Goal: Information Seeking & Learning: Learn about a topic

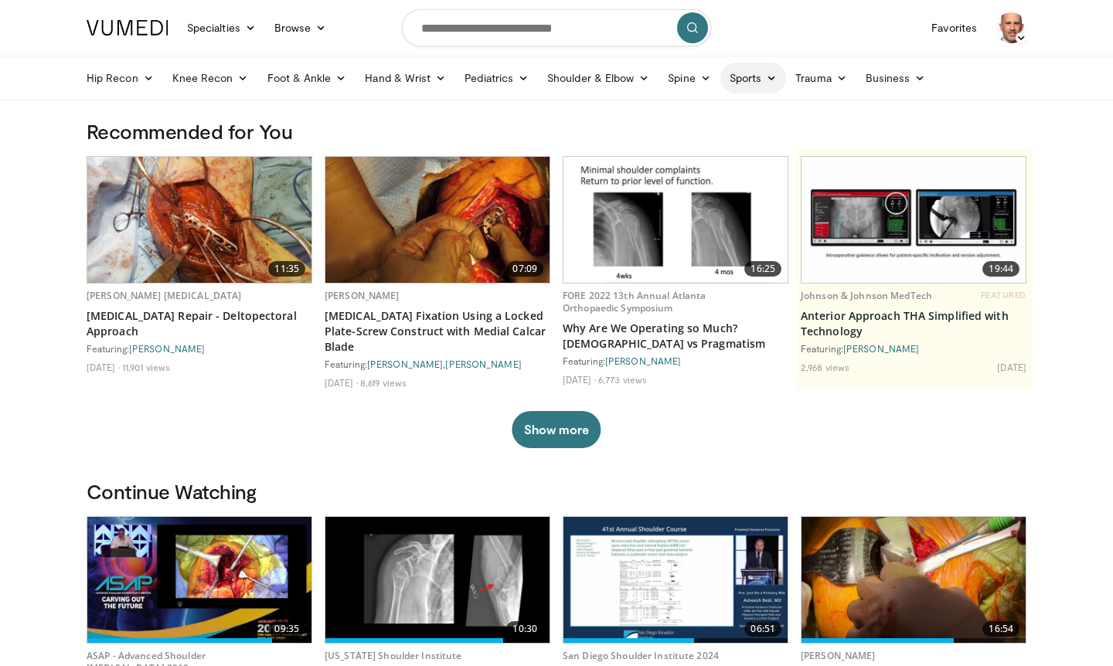
click at [758, 79] on link "Sports" at bounding box center [753, 78] width 66 height 31
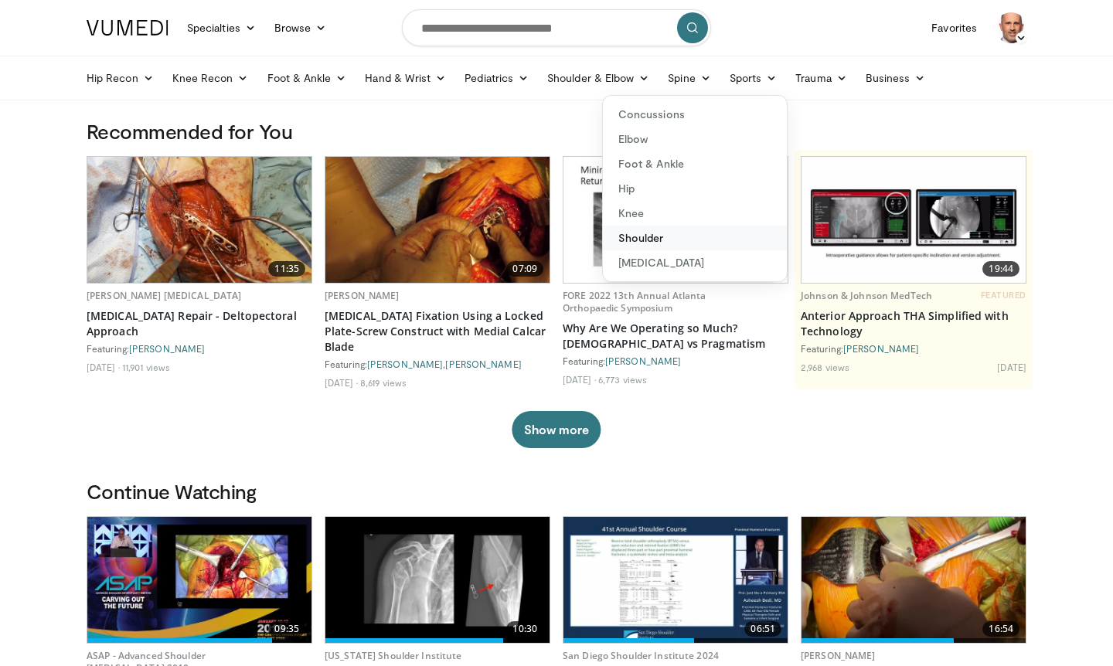
click at [616, 236] on link "Shoulder" at bounding box center [695, 238] width 184 height 25
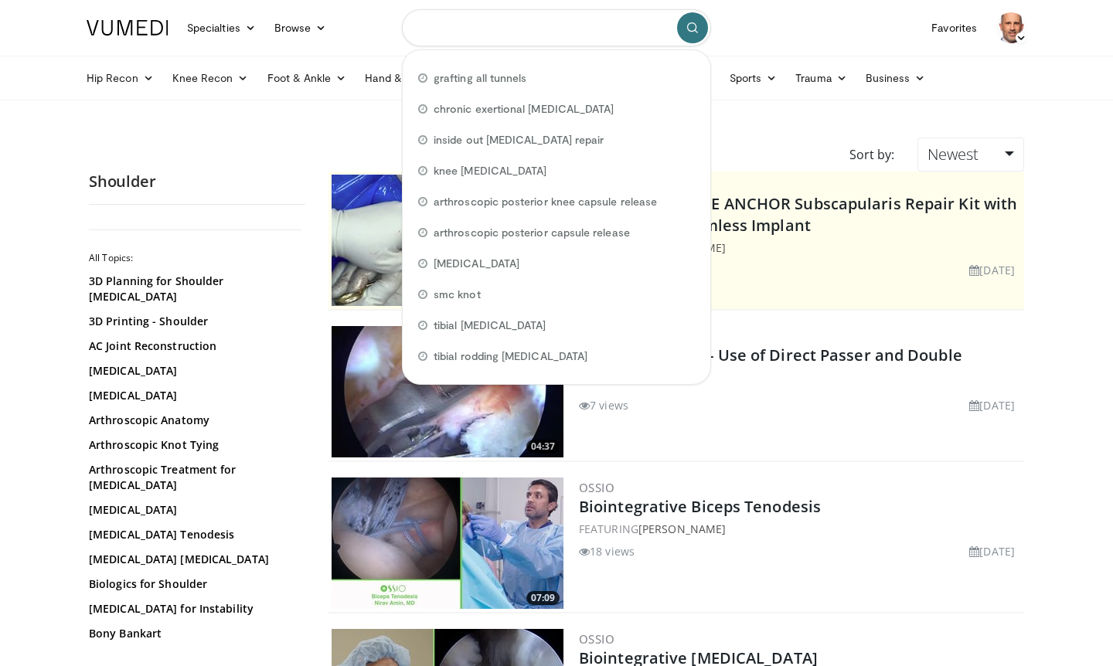
click at [511, 35] on input "Search topics, interventions" at bounding box center [556, 27] width 309 height 37
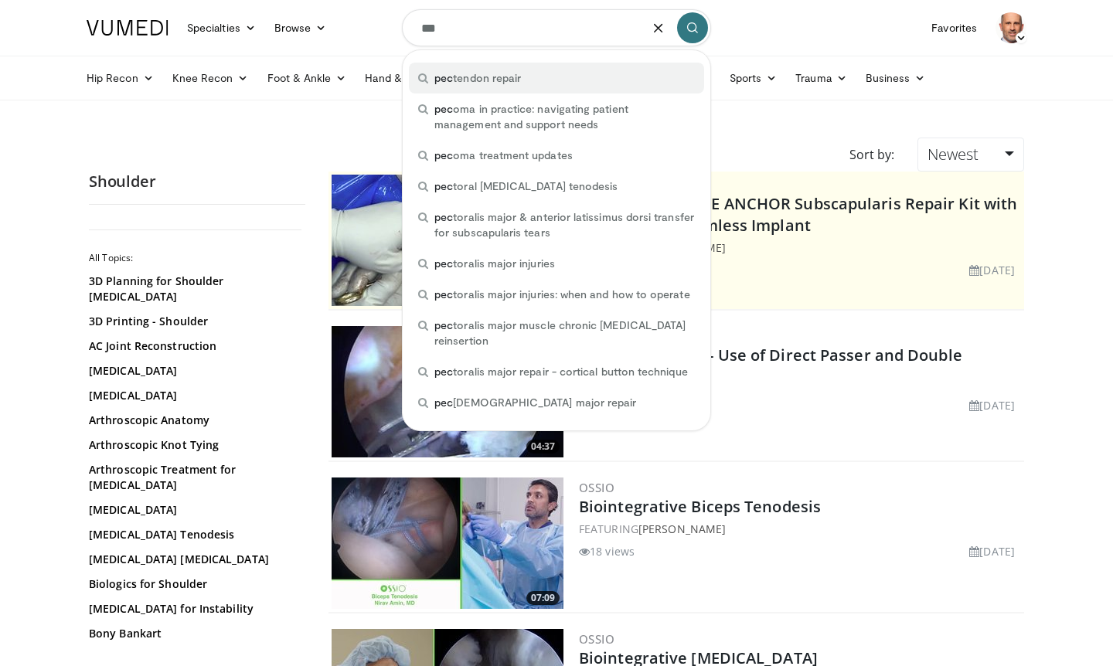
click at [489, 77] on span "pec tendon repair" at bounding box center [477, 77] width 87 height 15
type input "**********"
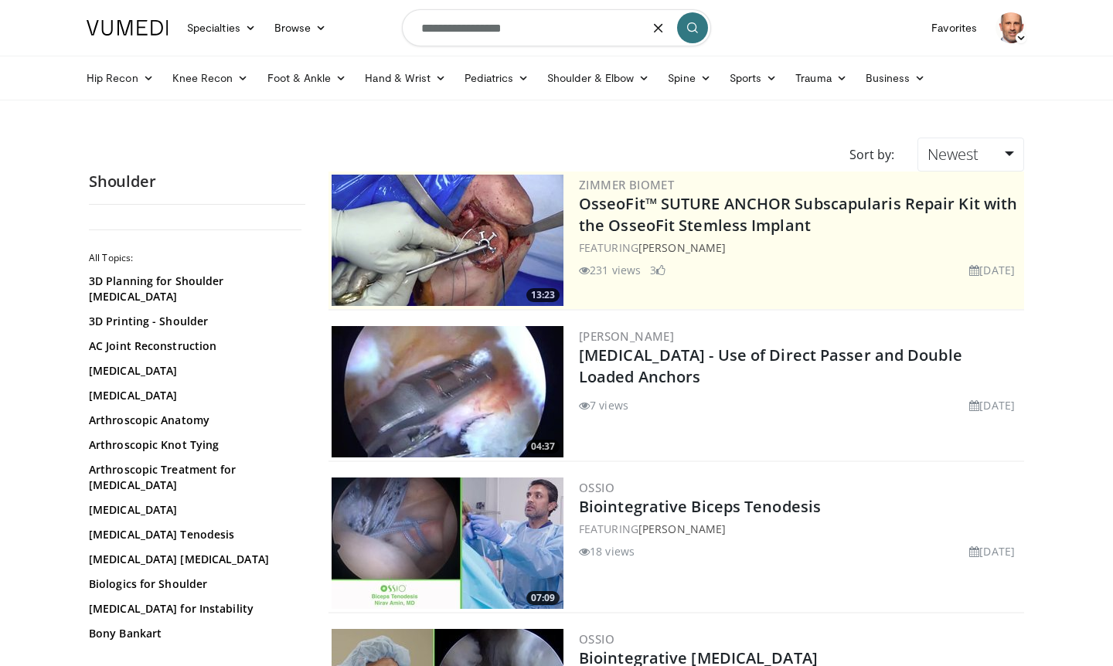
click at [699, 34] on button "submit" at bounding box center [692, 27] width 31 height 31
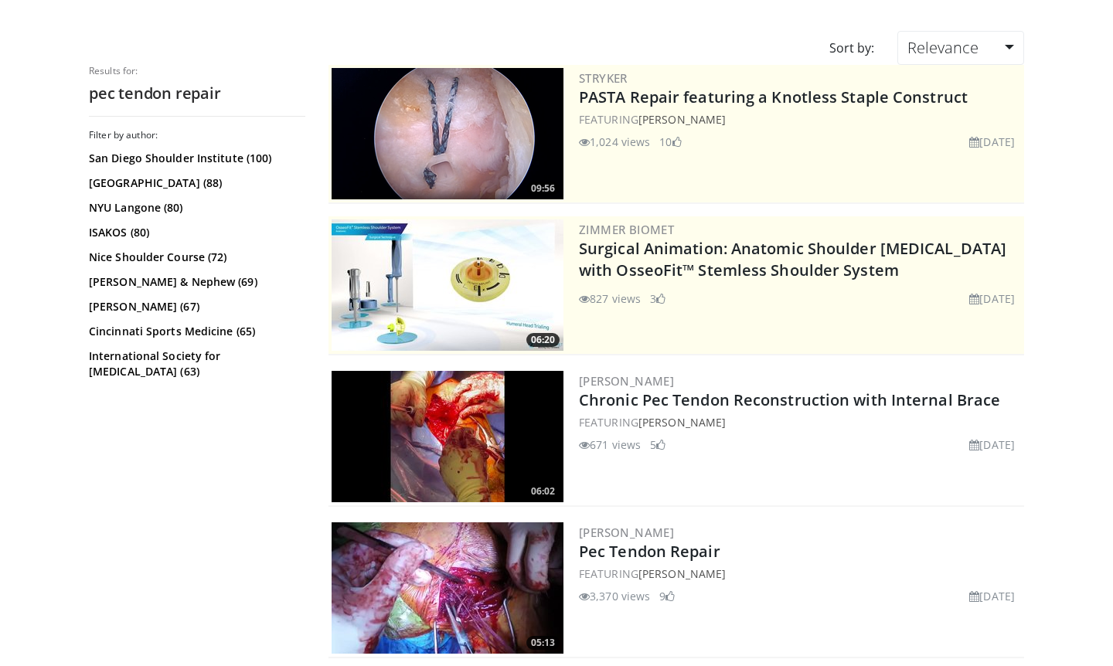
scroll to position [108, 0]
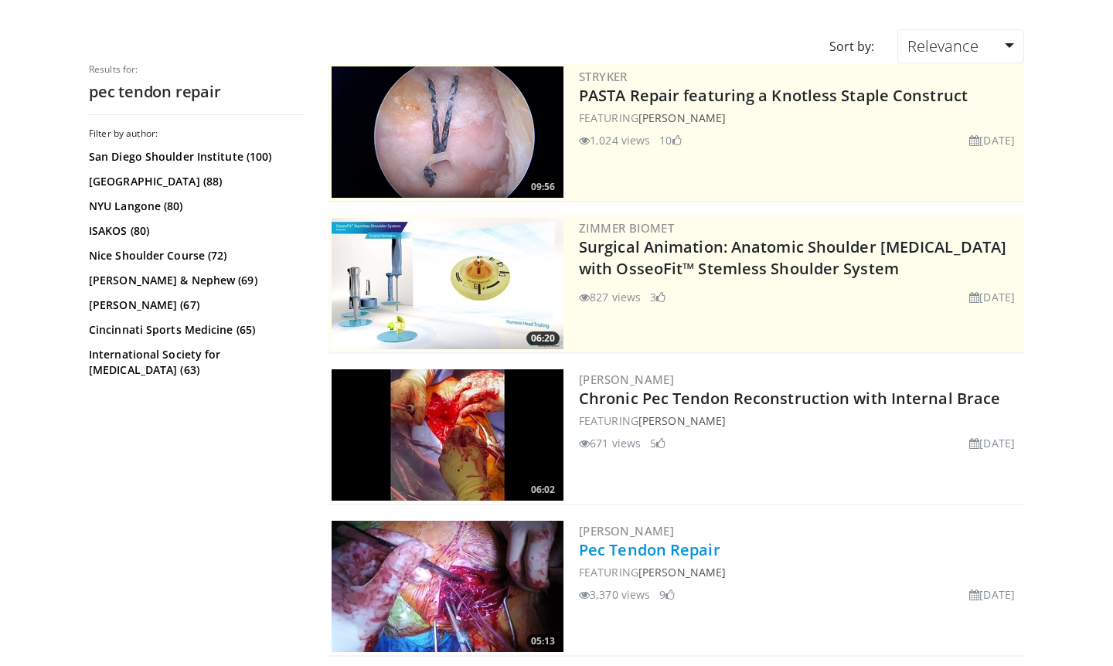
click at [634, 550] on link "Pec Tendon Repair" at bounding box center [649, 550] width 141 height 21
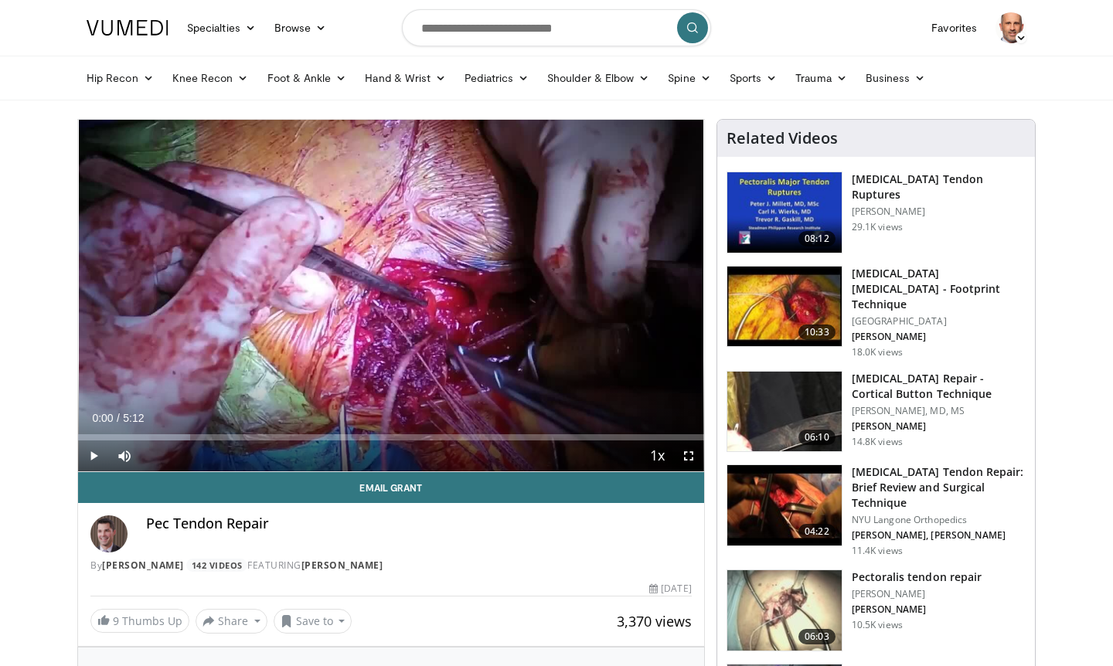
click at [94, 453] on span "Video Player" at bounding box center [93, 456] width 31 height 31
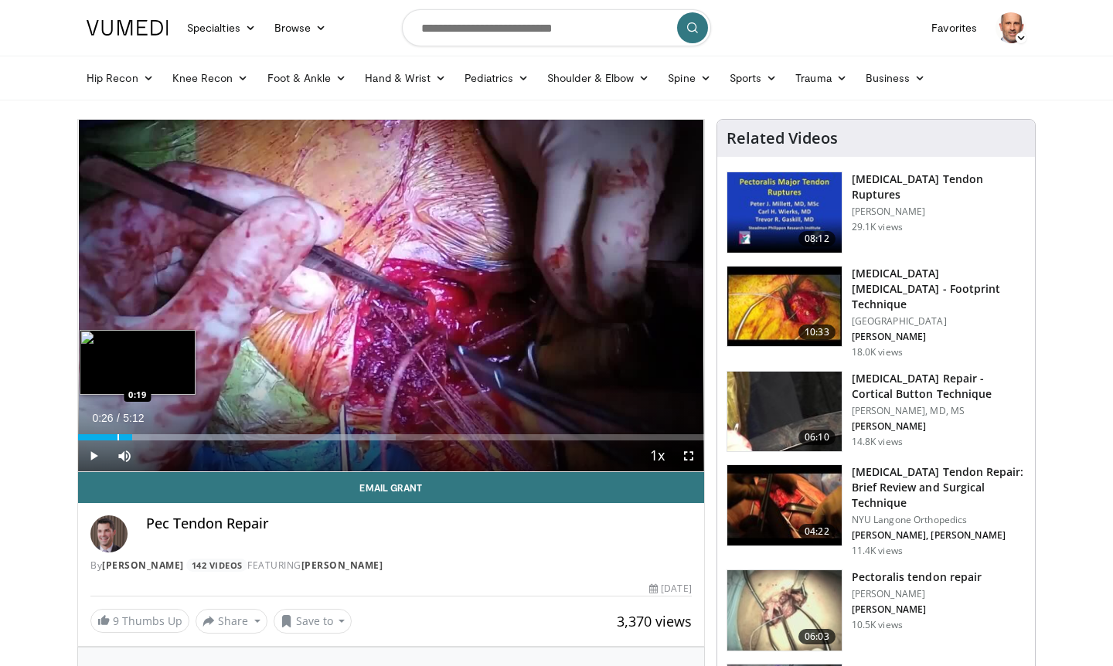
click at [117, 436] on div "Progress Bar" at bounding box center [118, 437] width 2 height 6
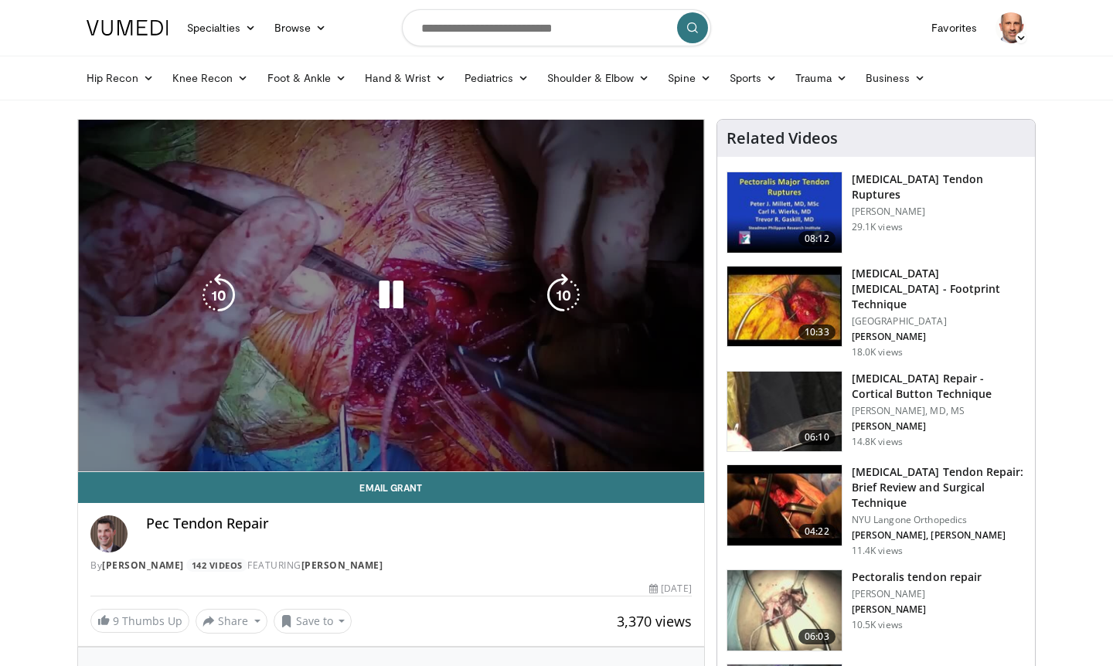
click at [111, 438] on div "10 seconds Tap to unmute" at bounding box center [391, 296] width 626 height 352
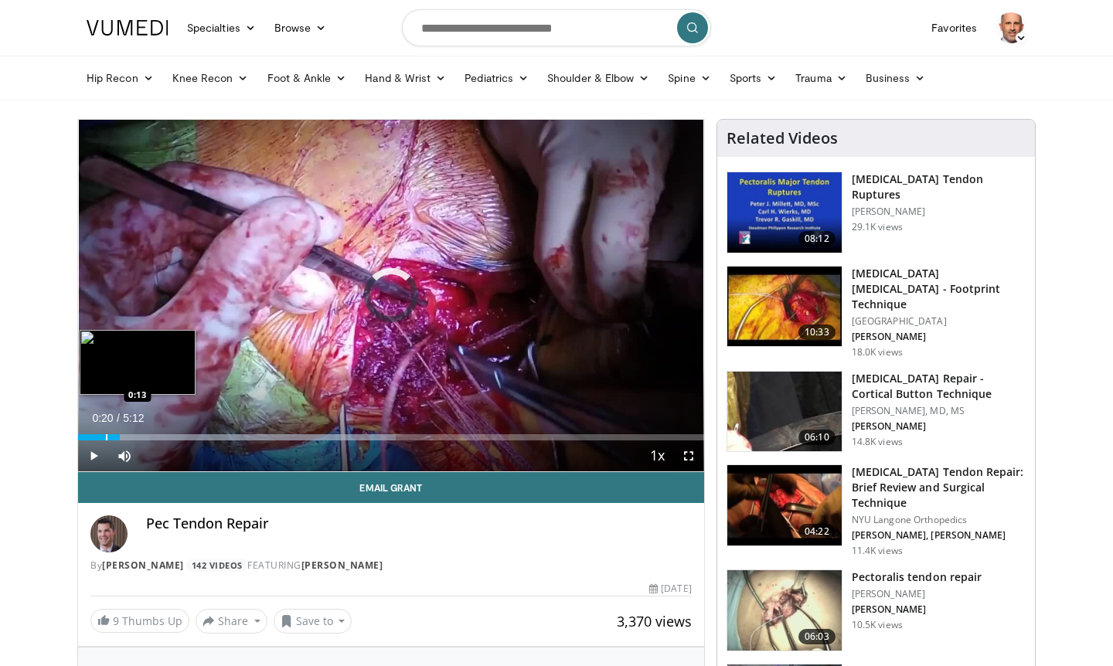
click at [106, 436] on div "Progress Bar" at bounding box center [107, 437] width 2 height 6
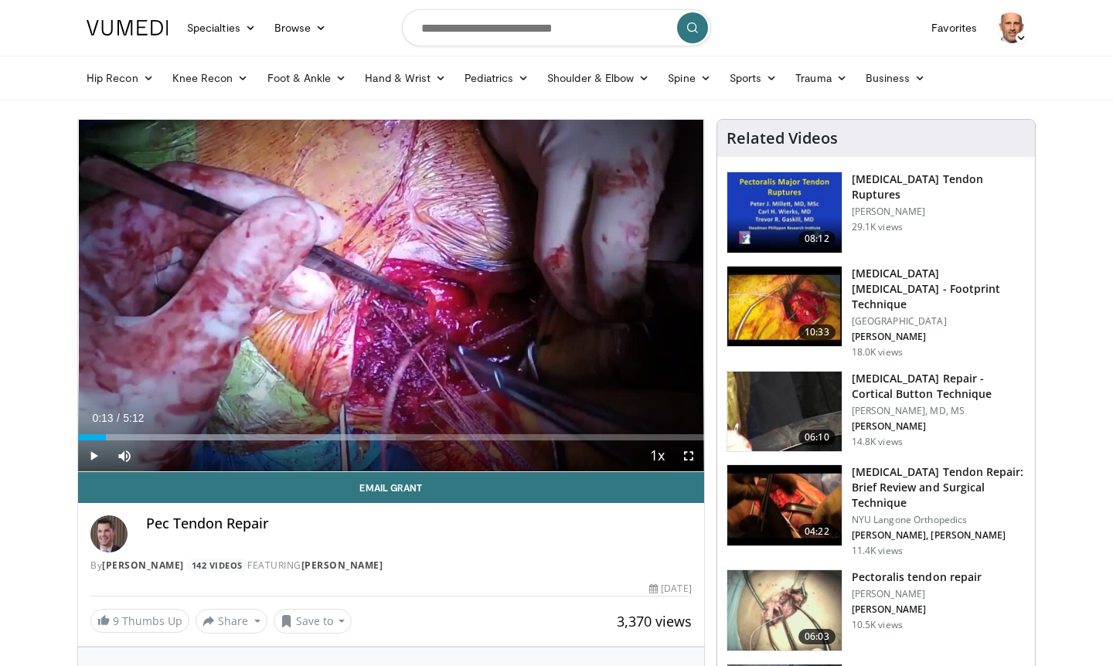
click at [92, 455] on span "Video Player" at bounding box center [93, 456] width 31 height 31
click at [97, 453] on span "Video Player" at bounding box center [93, 456] width 31 height 31
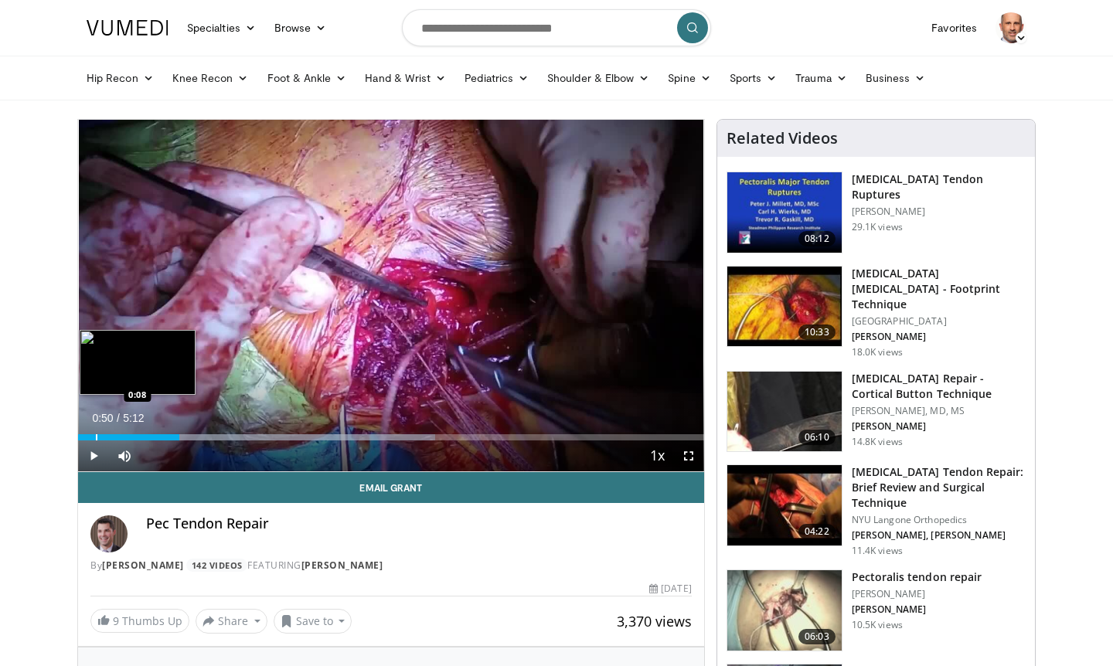
click at [97, 438] on div "Progress Bar" at bounding box center [97, 437] width 2 height 6
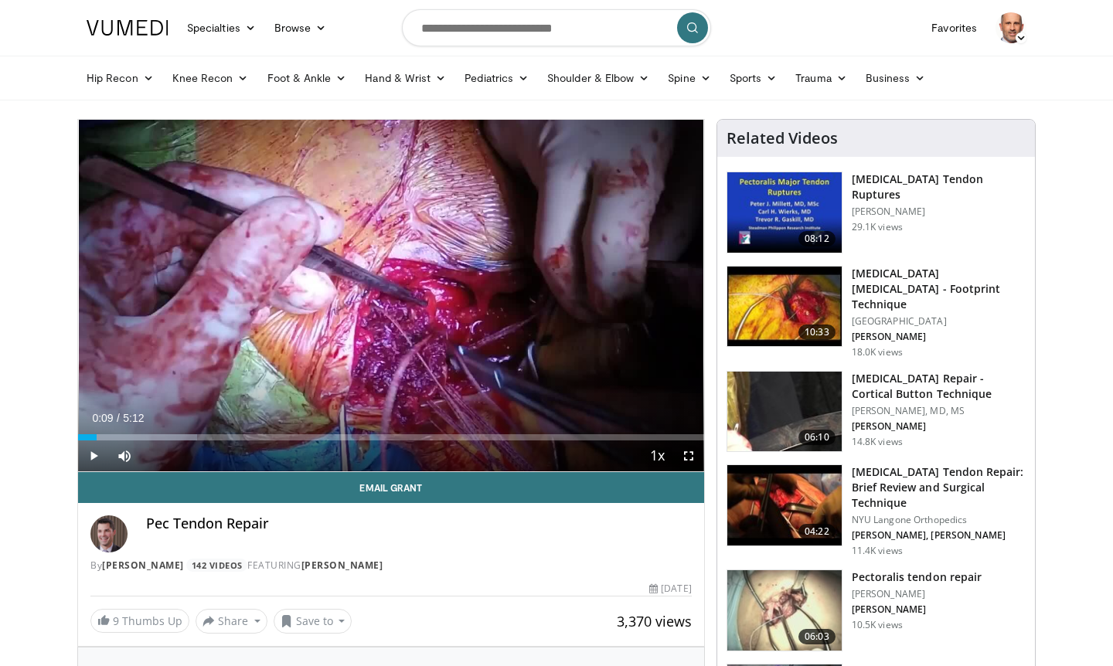
click at [95, 457] on span "Video Player" at bounding box center [93, 456] width 31 height 31
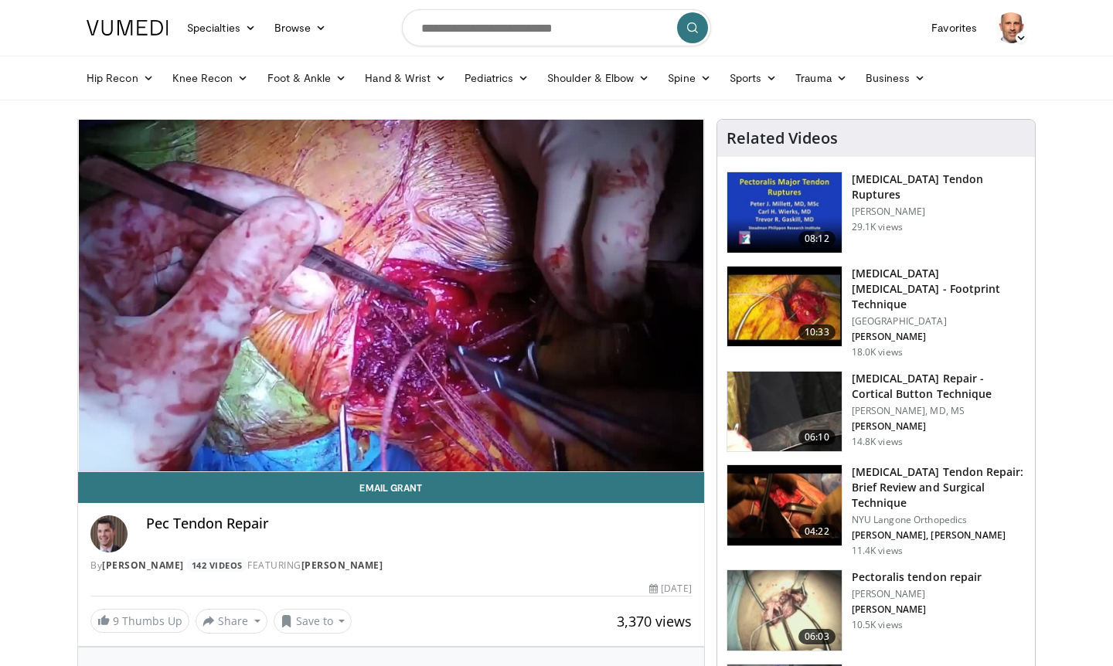
click at [873, 194] on h3 "[MEDICAL_DATA] Tendon Ruptures" at bounding box center [939, 187] width 174 height 31
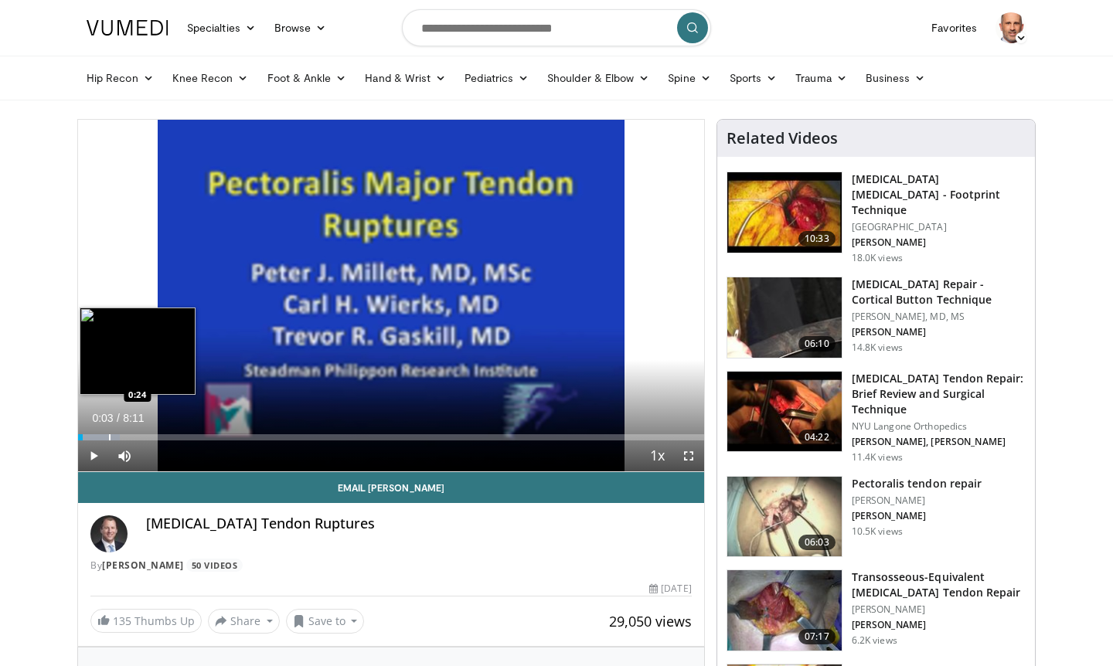
click at [109, 438] on div "Progress Bar" at bounding box center [110, 437] width 2 height 6
click at [137, 440] on div "Progress Bar" at bounding box center [138, 437] width 2 height 6
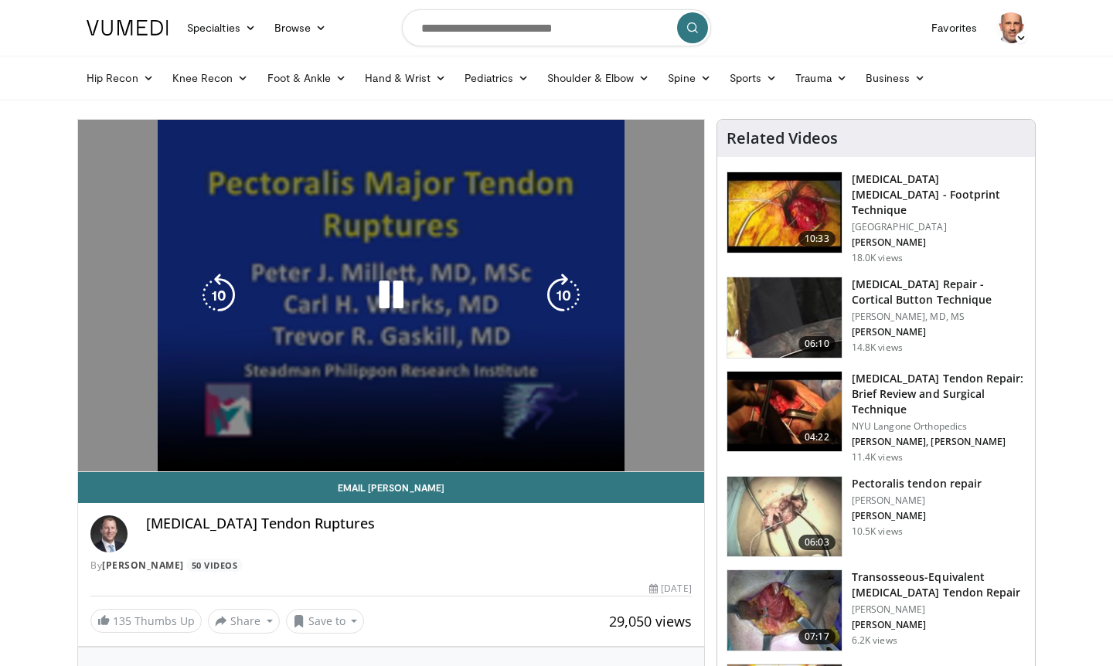
click at [132, 440] on div "10 seconds Tap to unmute" at bounding box center [391, 296] width 626 height 352
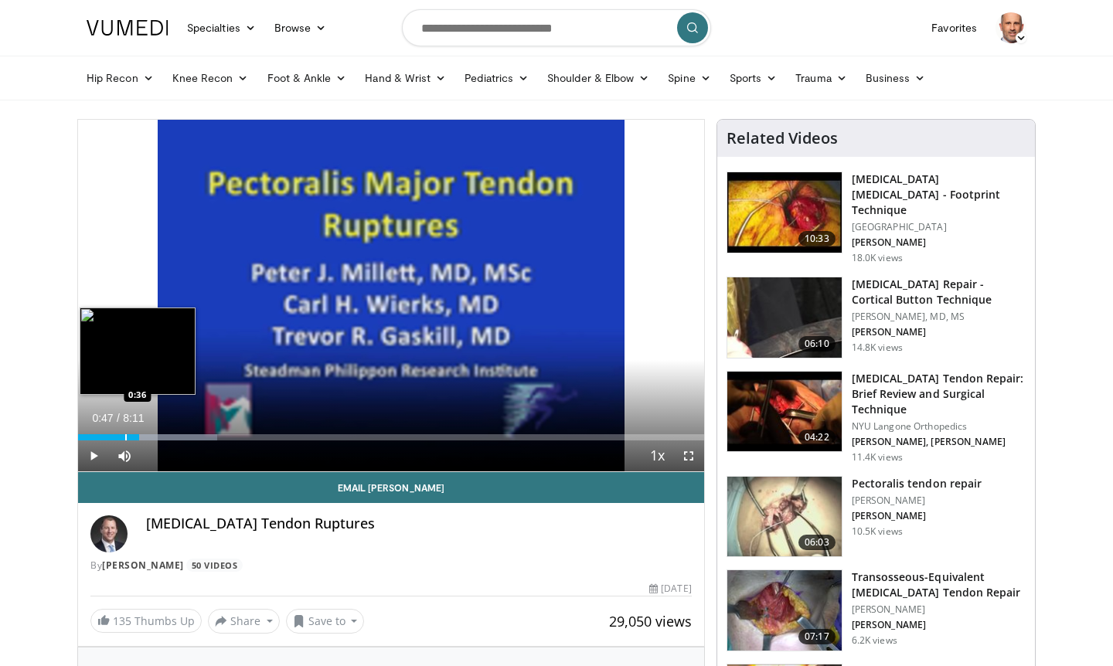
click at [125, 437] on div "Progress Bar" at bounding box center [126, 437] width 2 height 6
click at [120, 438] on div "Progress Bar" at bounding box center [121, 437] width 2 height 6
click at [117, 438] on div "Loaded : 27.12% 0:32 0:31" at bounding box center [391, 437] width 626 height 6
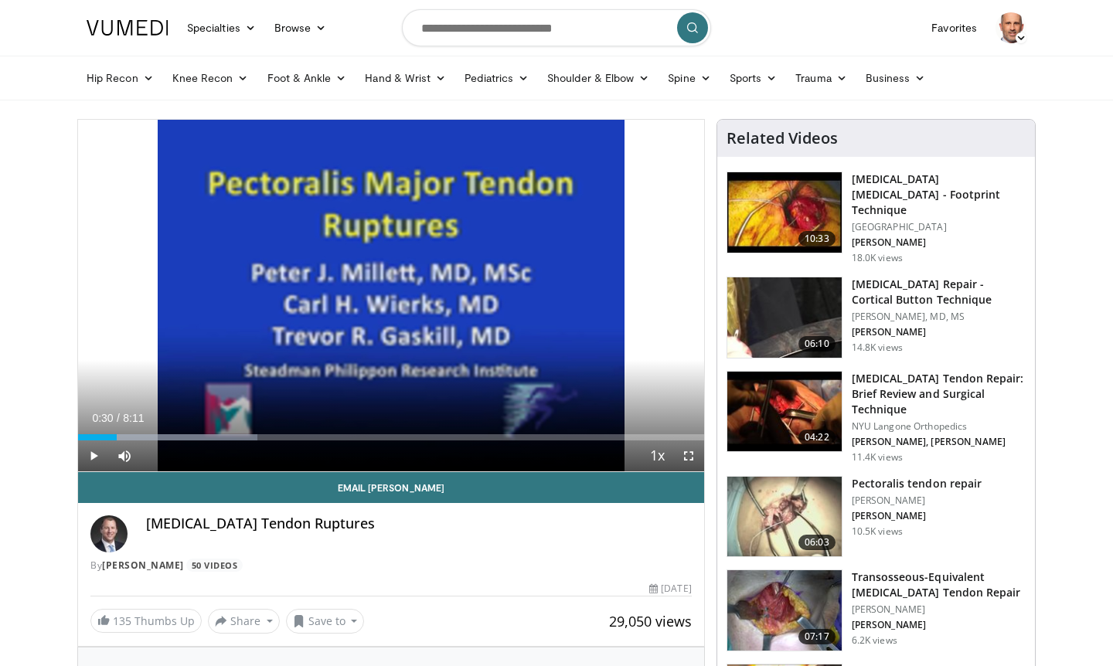
click at [94, 455] on span "Video Player" at bounding box center [93, 456] width 31 height 31
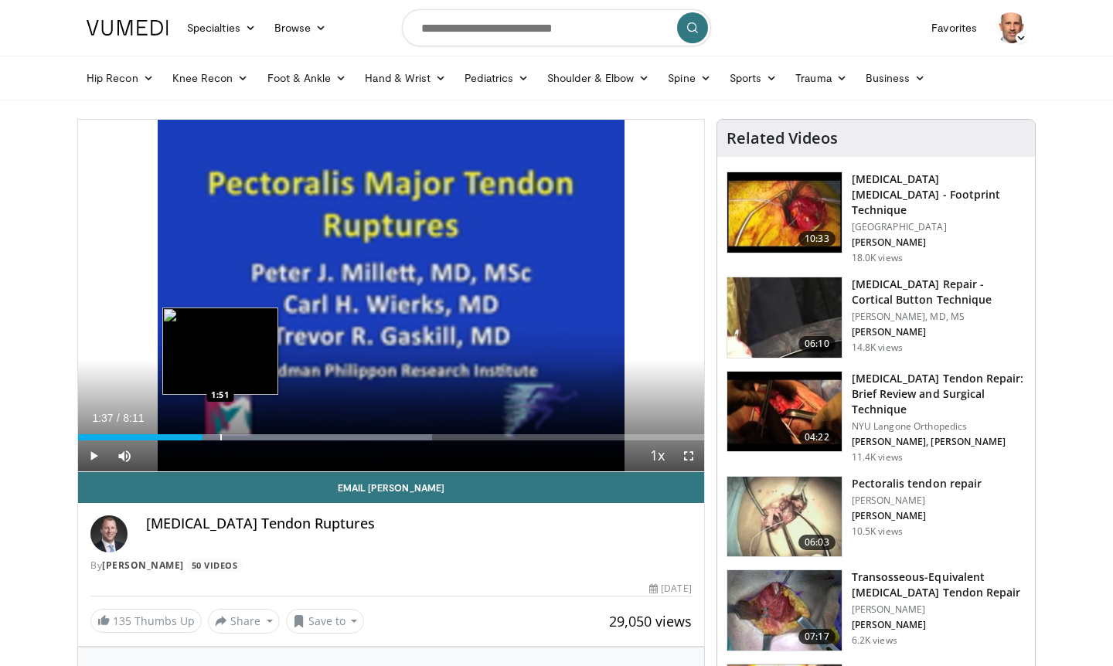
click at [220, 437] on div "Progress Bar" at bounding box center [221, 437] width 2 height 6
click at [235, 438] on div "Progress Bar" at bounding box center [236, 437] width 2 height 6
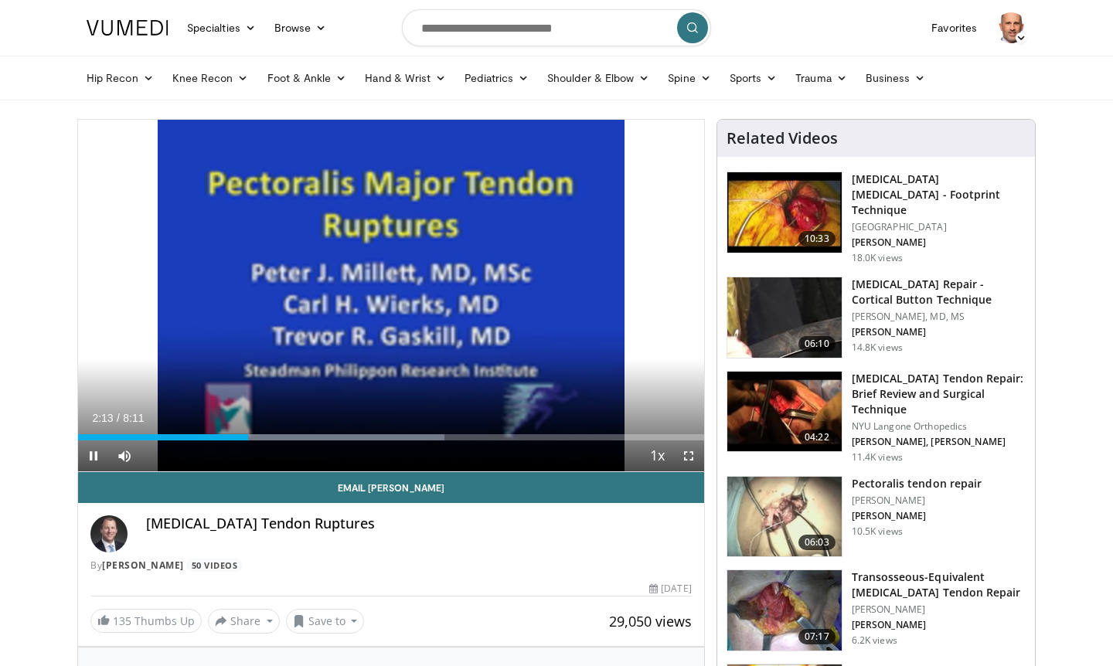
click at [263, 441] on div "Current Time 2:13 / Duration 8:11 Pause Skip Backward Skip Forward Mute 7% Load…" at bounding box center [391, 456] width 626 height 31
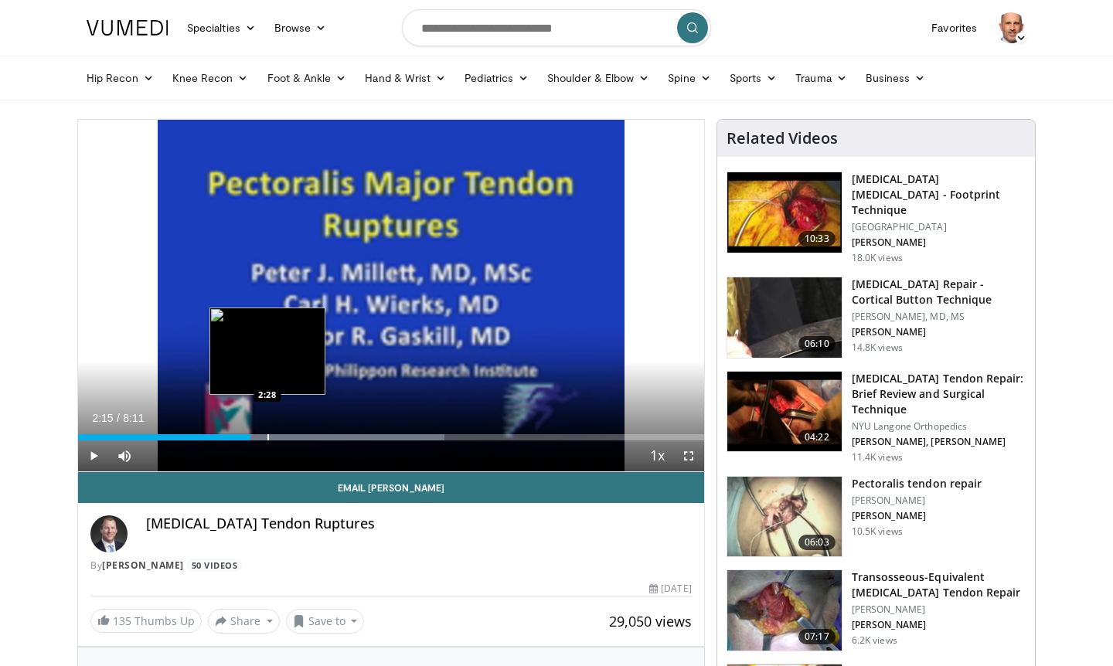
click at [268, 434] on div "Progress Bar" at bounding box center [268, 437] width 2 height 6
click at [286, 434] on div "Progress Bar" at bounding box center [287, 437] width 2 height 6
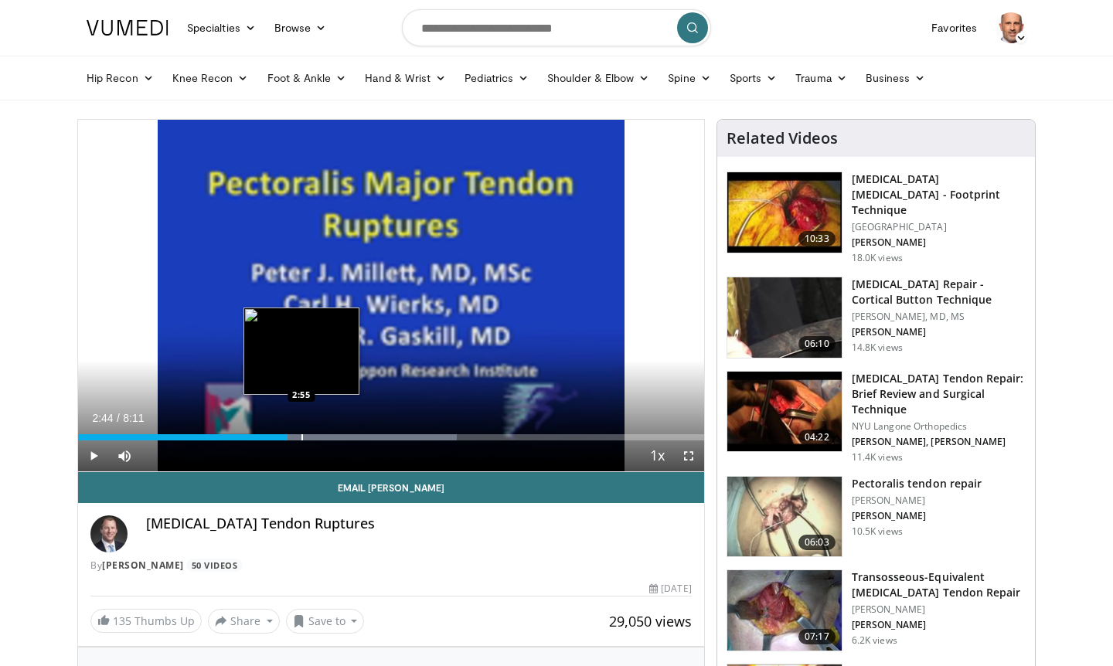
click at [301, 434] on div "Progress Bar" at bounding box center [302, 437] width 2 height 6
click at [322, 436] on div "Progress Bar" at bounding box center [323, 437] width 2 height 6
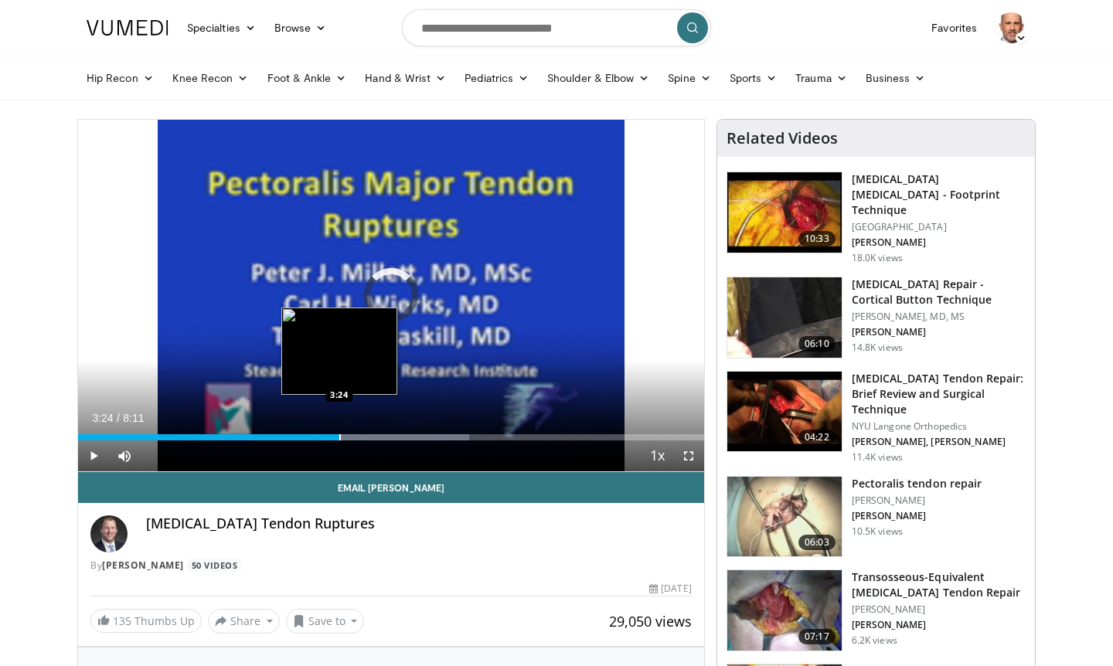
click at [339, 436] on div "Progress Bar" at bounding box center [340, 437] width 2 height 6
click at [357, 436] on div "Progress Bar" at bounding box center [358, 437] width 2 height 6
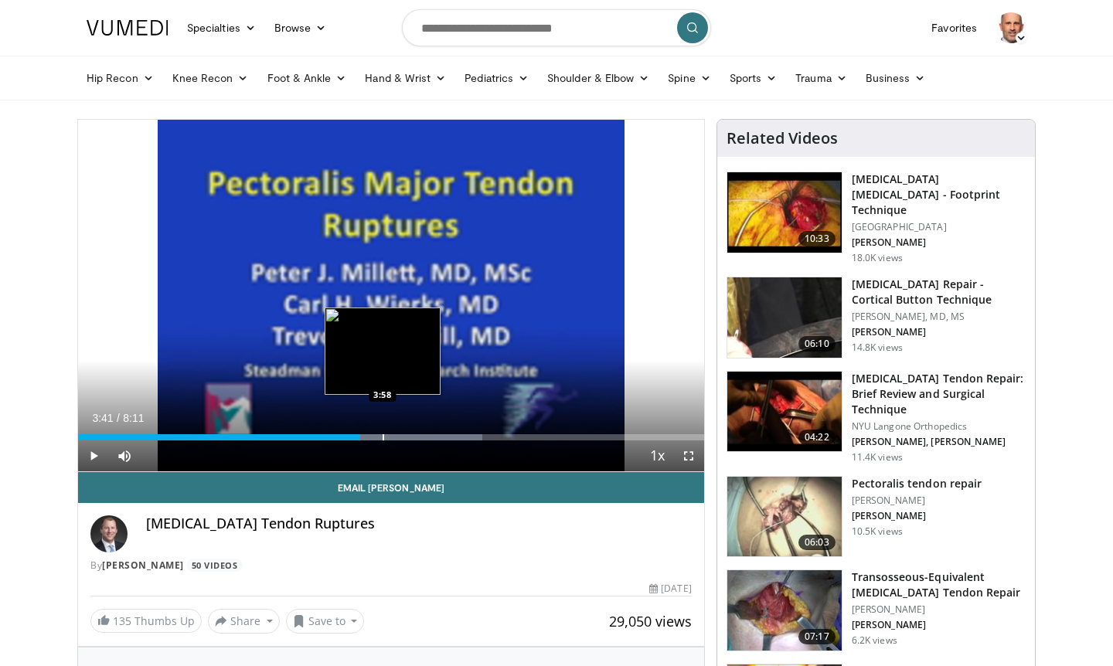
click at [383, 435] on div "Progress Bar" at bounding box center [384, 437] width 2 height 6
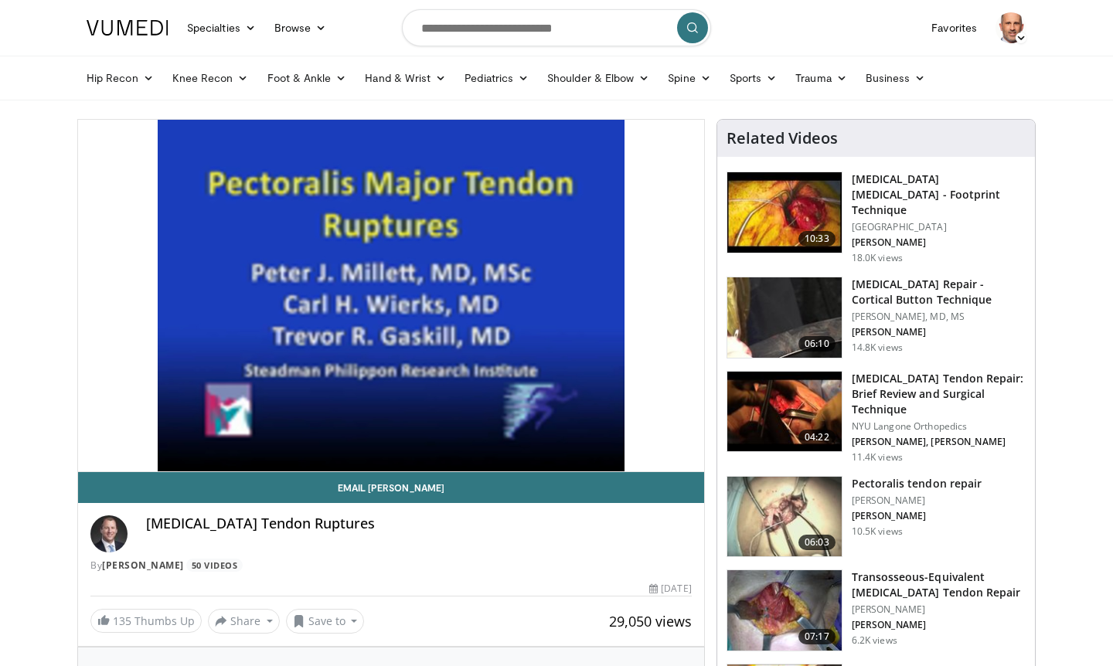
click at [890, 277] on h3 "[MEDICAL_DATA] Repair - Cortical Button Technique" at bounding box center [939, 292] width 174 height 31
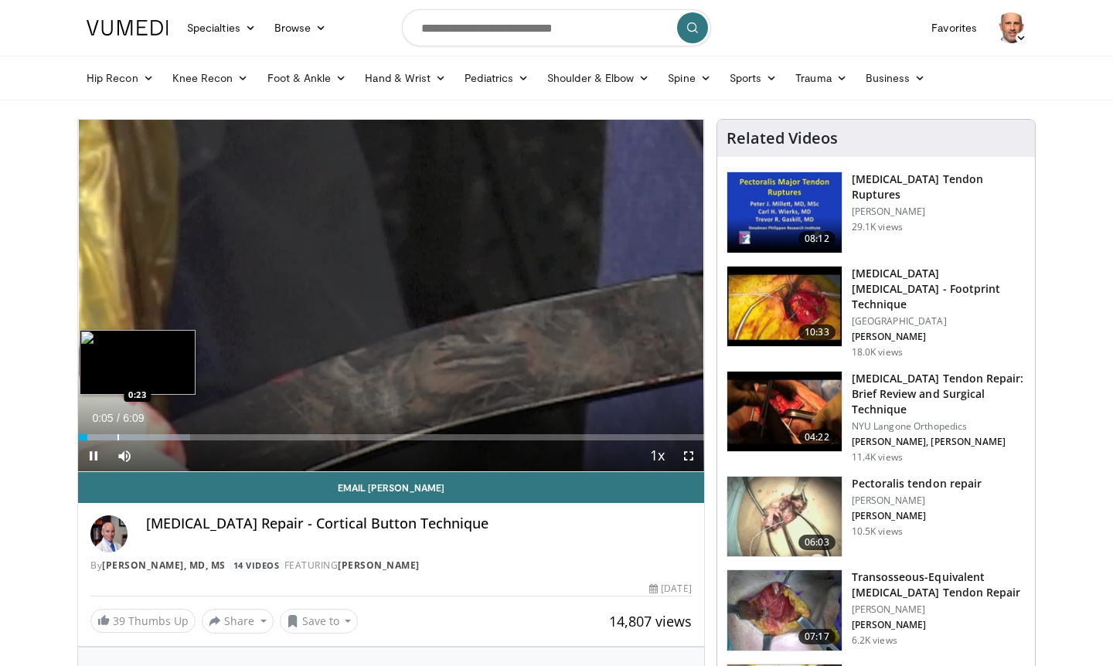
click at [117, 437] on div "Progress Bar" at bounding box center [118, 437] width 2 height 6
click at [146, 438] on div "Progress Bar" at bounding box center [147, 437] width 2 height 6
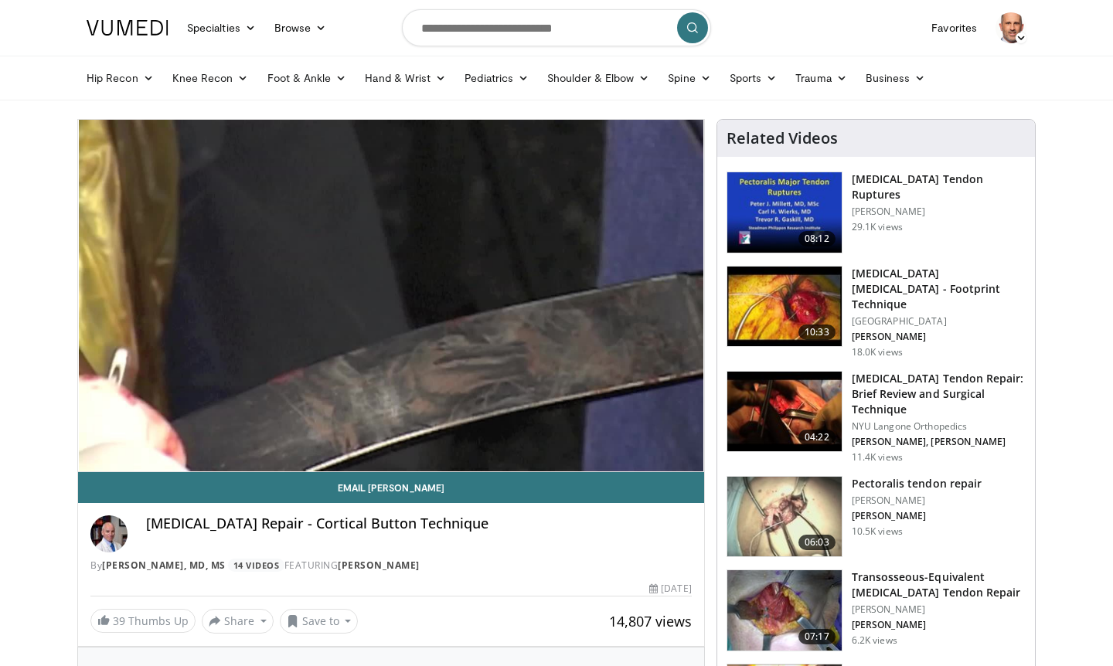
click at [897, 371] on h3 "[MEDICAL_DATA] Tendon Repair: Brief Review and Surgical Technique" at bounding box center [939, 394] width 174 height 46
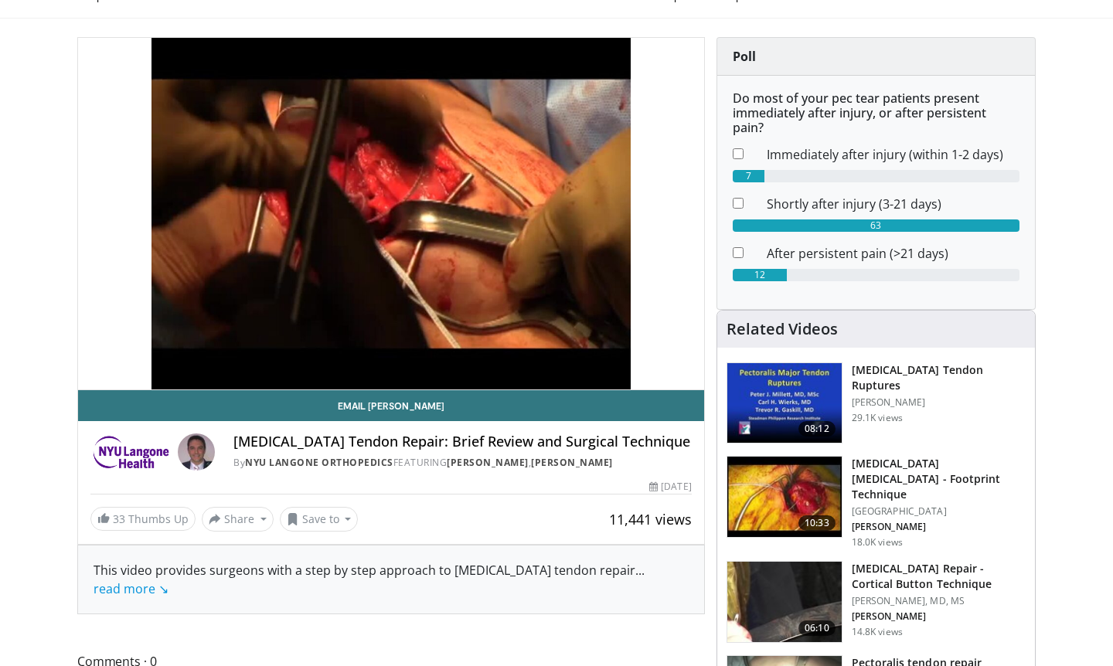
scroll to position [82, 0]
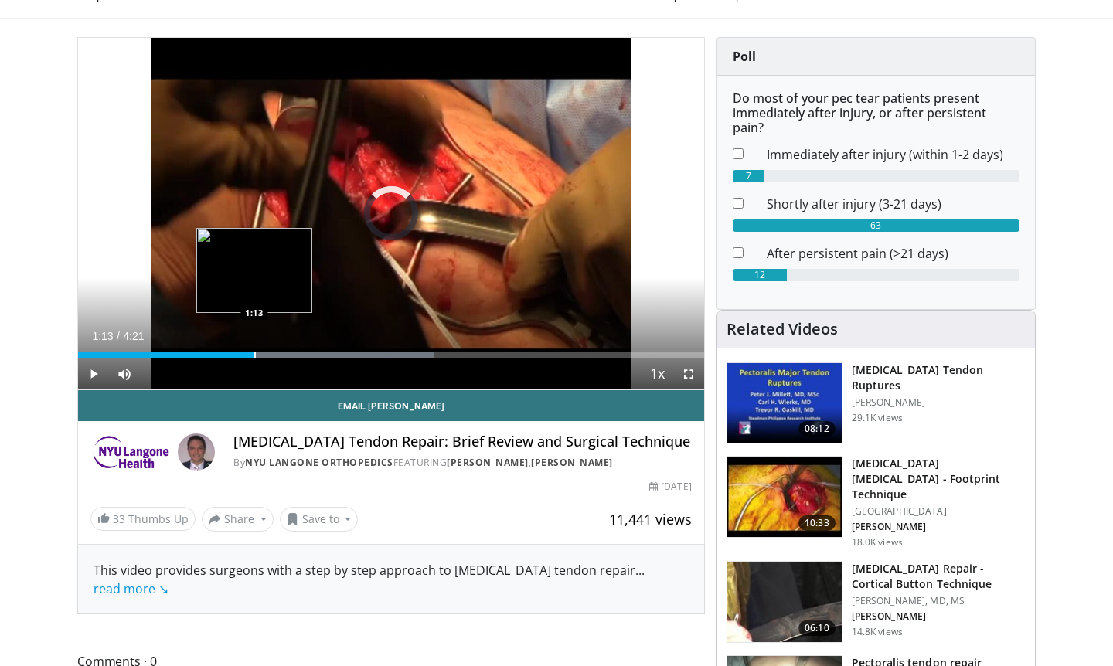
click at [254, 356] on div "Progress Bar" at bounding box center [255, 355] width 2 height 6
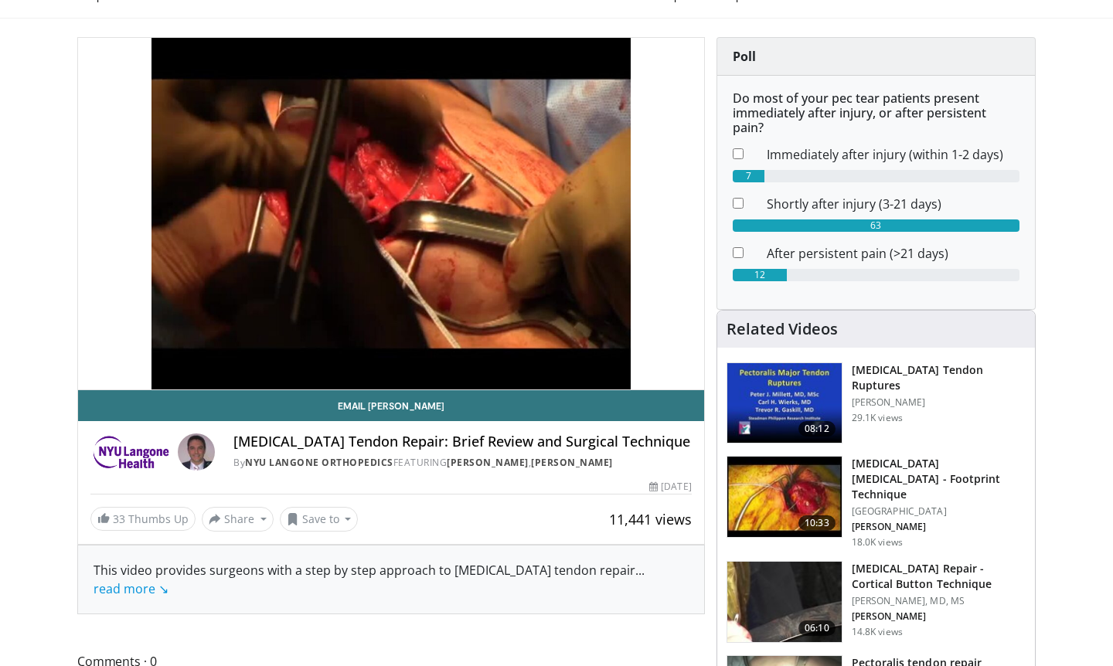
click at [878, 463] on h3 "[MEDICAL_DATA] [MEDICAL_DATA] - Footprint Technique" at bounding box center [939, 479] width 174 height 46
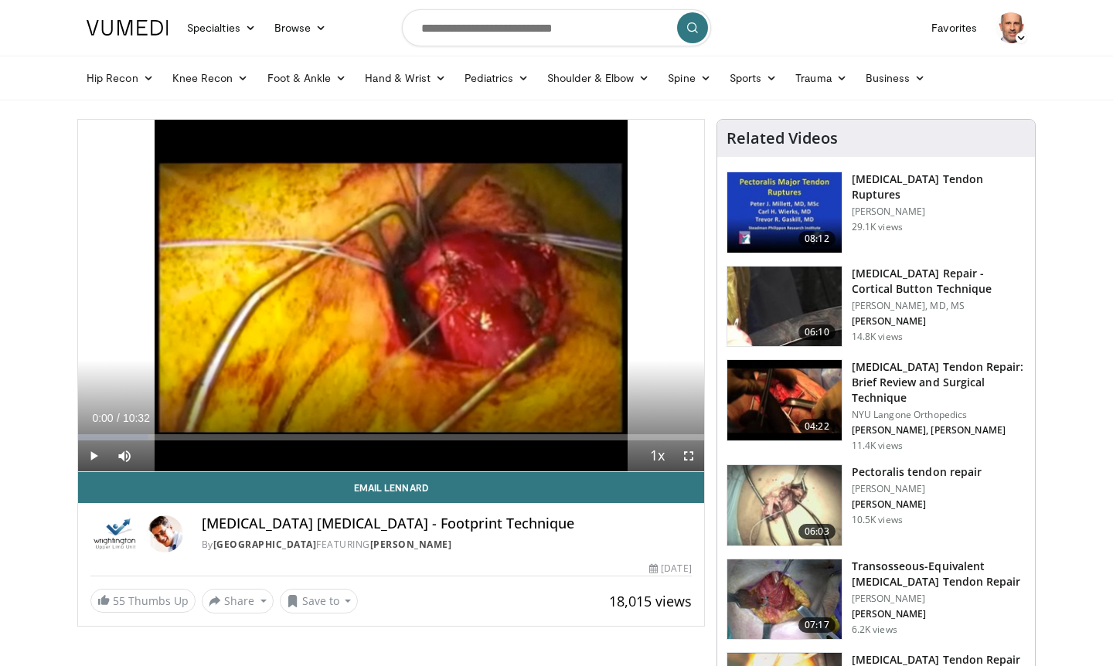
click at [94, 458] on span "Video Player" at bounding box center [93, 456] width 31 height 31
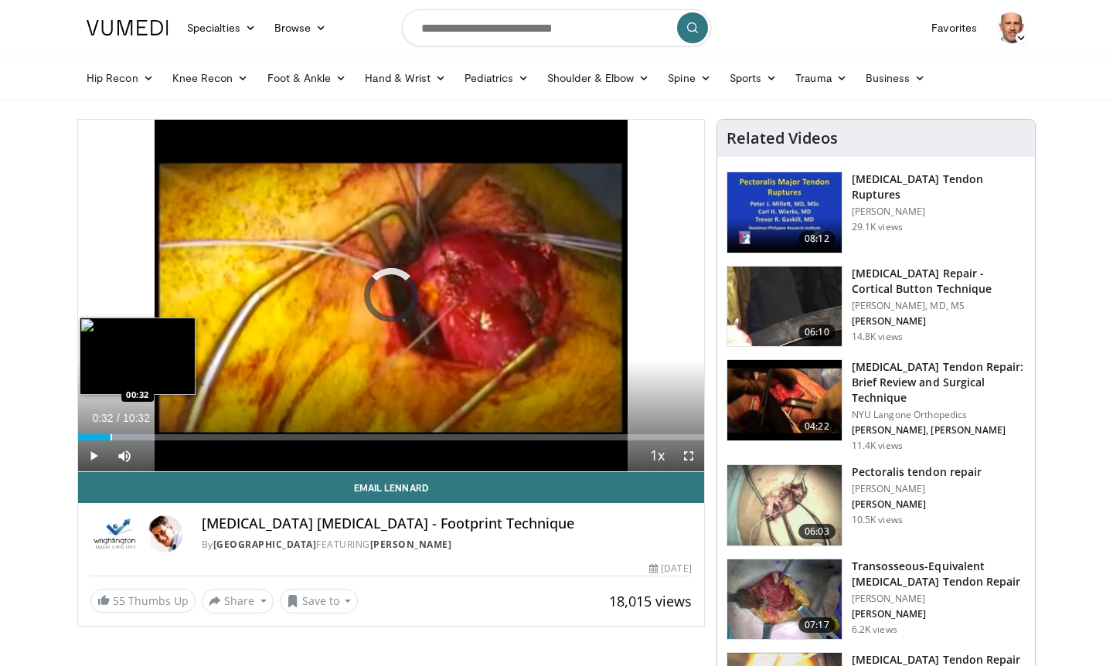
click at [111, 436] on div "Progress Bar" at bounding box center [112, 437] width 2 height 6
click at [137, 438] on div "Progress Bar" at bounding box center [138, 437] width 2 height 6
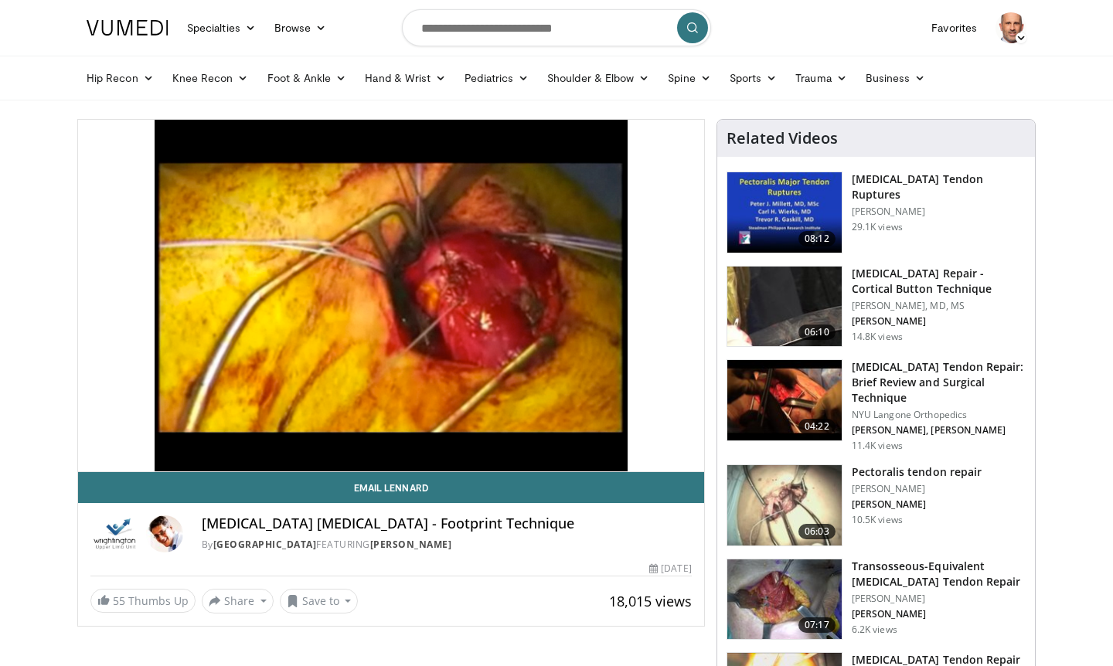
click at [871, 472] on h3 "Pectoralis tendon repair" at bounding box center [917, 472] width 130 height 15
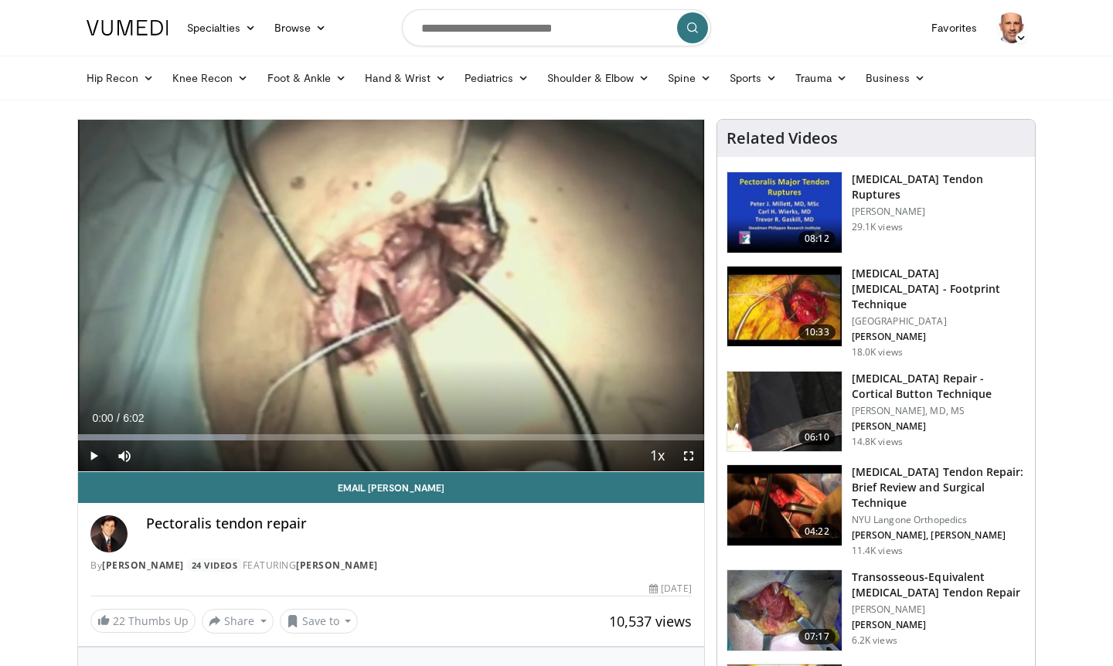
click at [94, 451] on span "Video Player" at bounding box center [93, 456] width 31 height 31
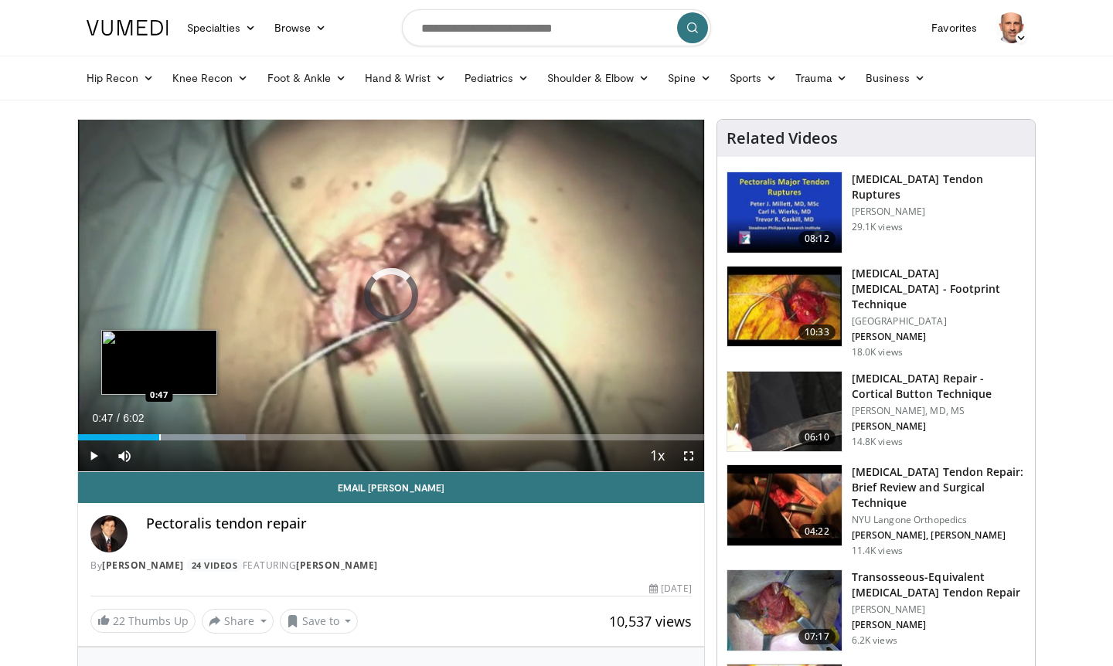
click at [159, 438] on div "Progress Bar" at bounding box center [160, 437] width 2 height 6
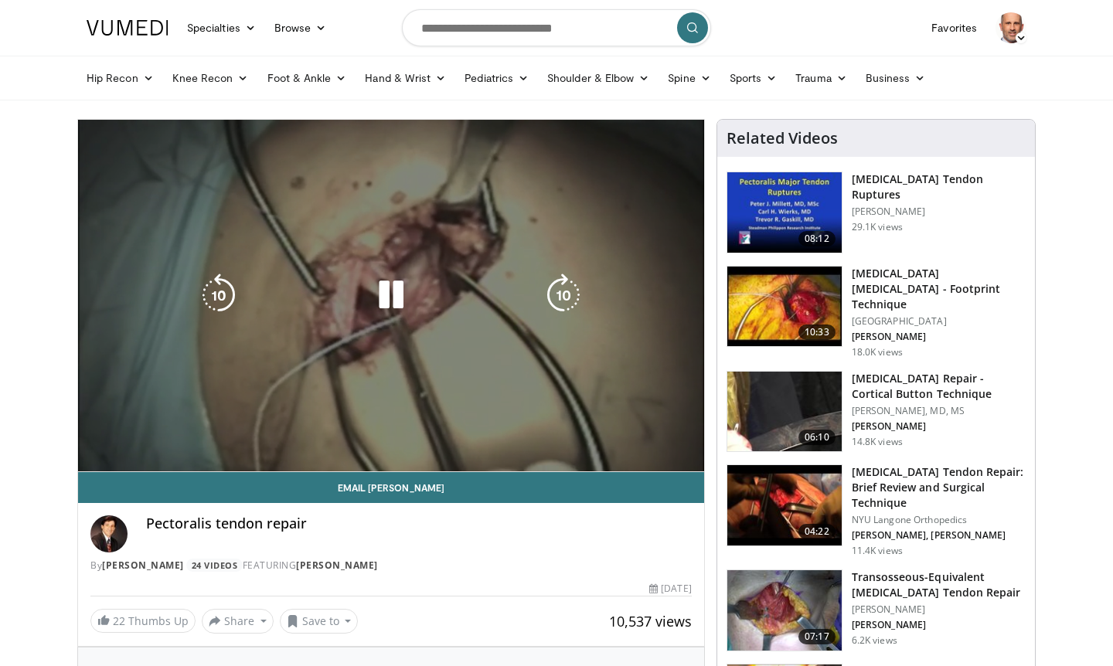
click at [128, 436] on video-js "**********" at bounding box center [391, 296] width 626 height 352
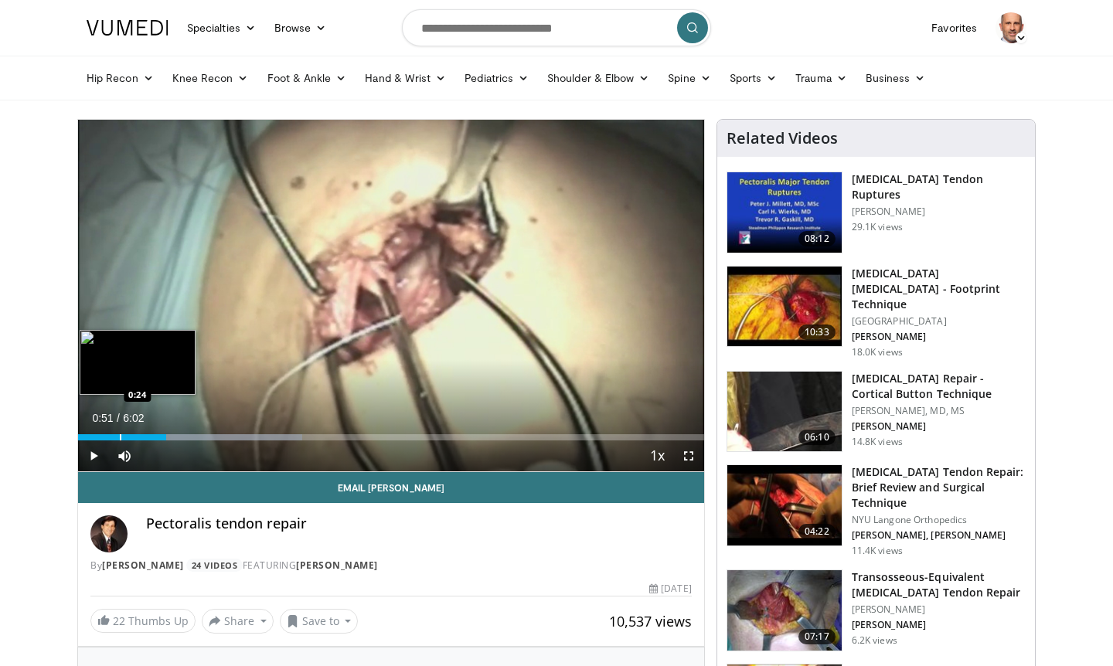
click at [120, 438] on div "Progress Bar" at bounding box center [121, 437] width 2 height 6
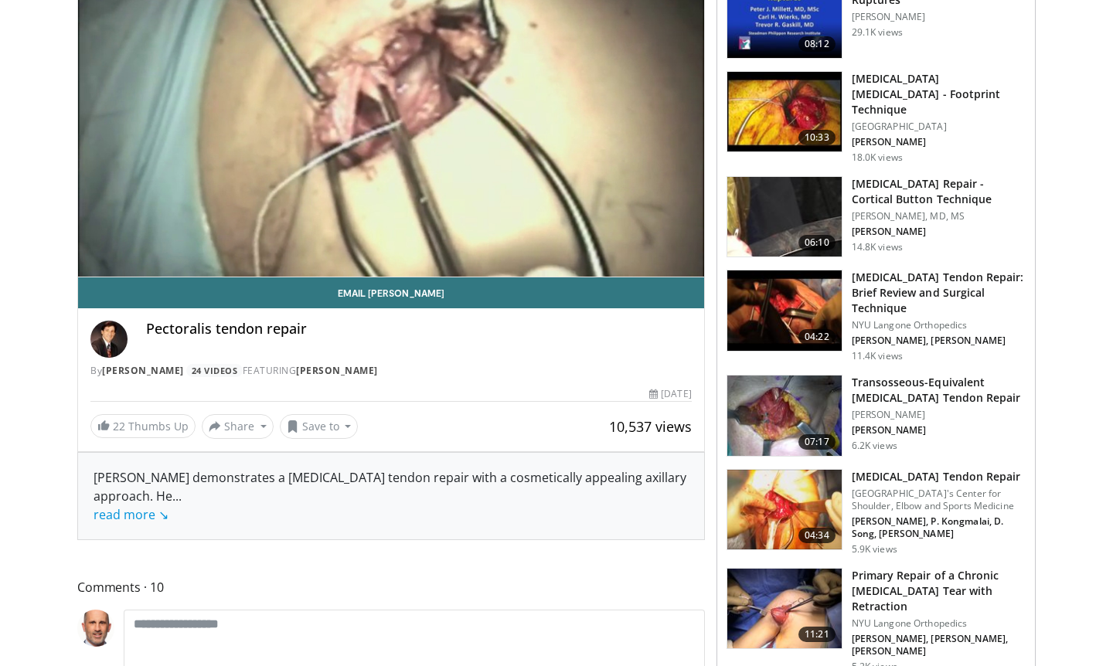
scroll to position [196, 0]
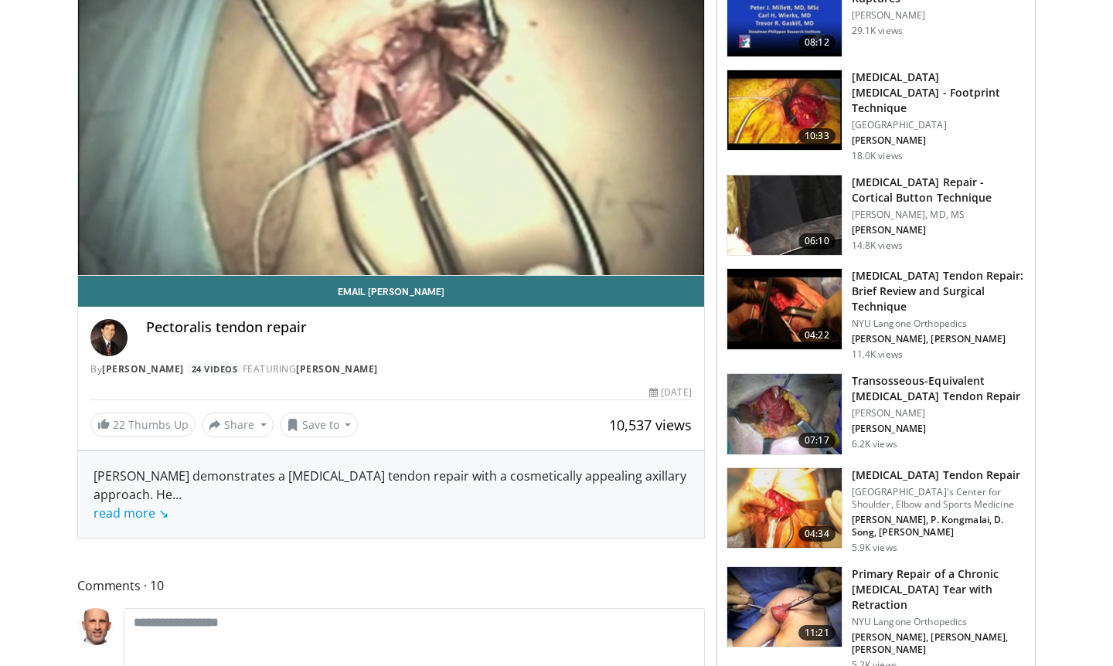
click at [889, 468] on h3 "[MEDICAL_DATA] Tendon Repair" at bounding box center [939, 475] width 174 height 15
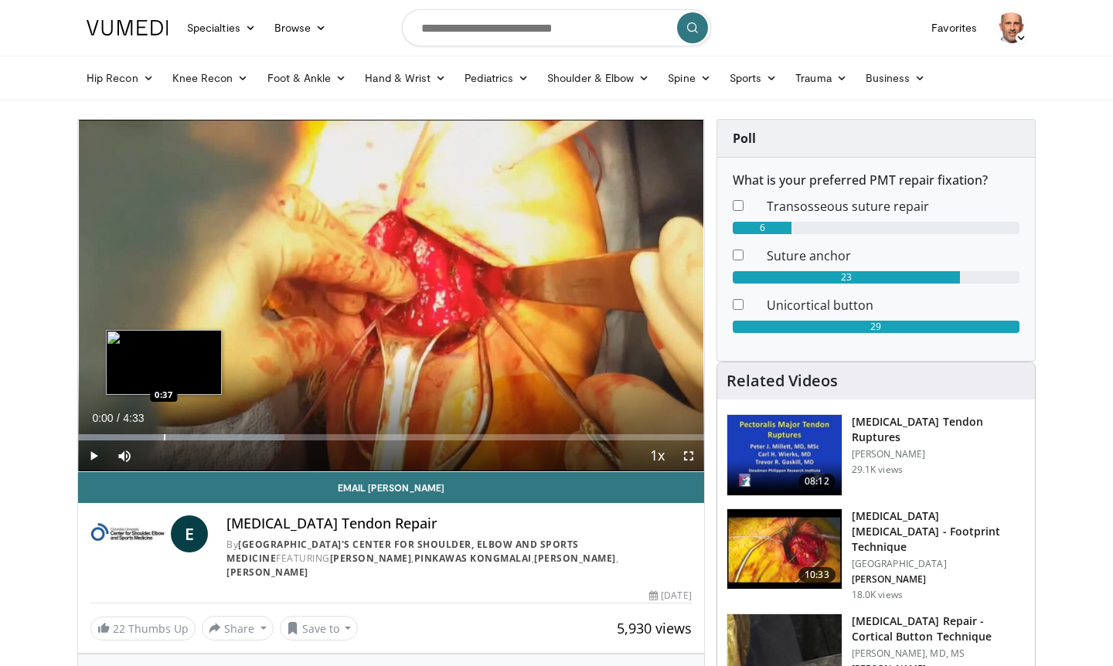
click at [164, 438] on div "Progress Bar" at bounding box center [165, 437] width 2 height 6
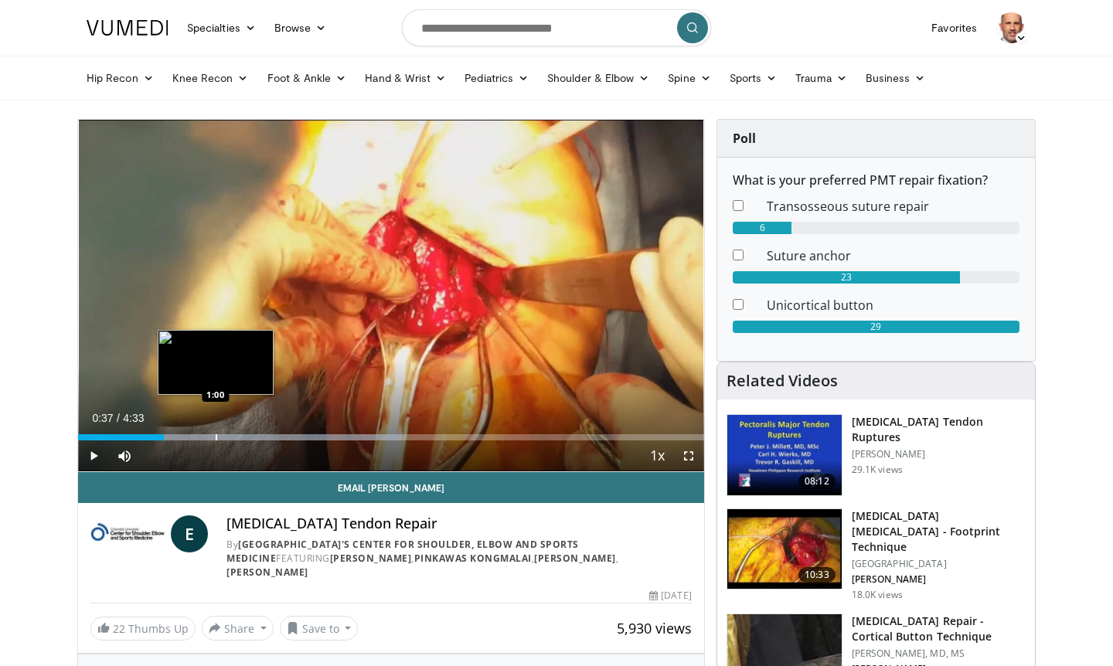
click at [216, 438] on div "Progress Bar" at bounding box center [217, 437] width 2 height 6
click at [237, 438] on div "Progress Bar" at bounding box center [238, 437] width 2 height 6
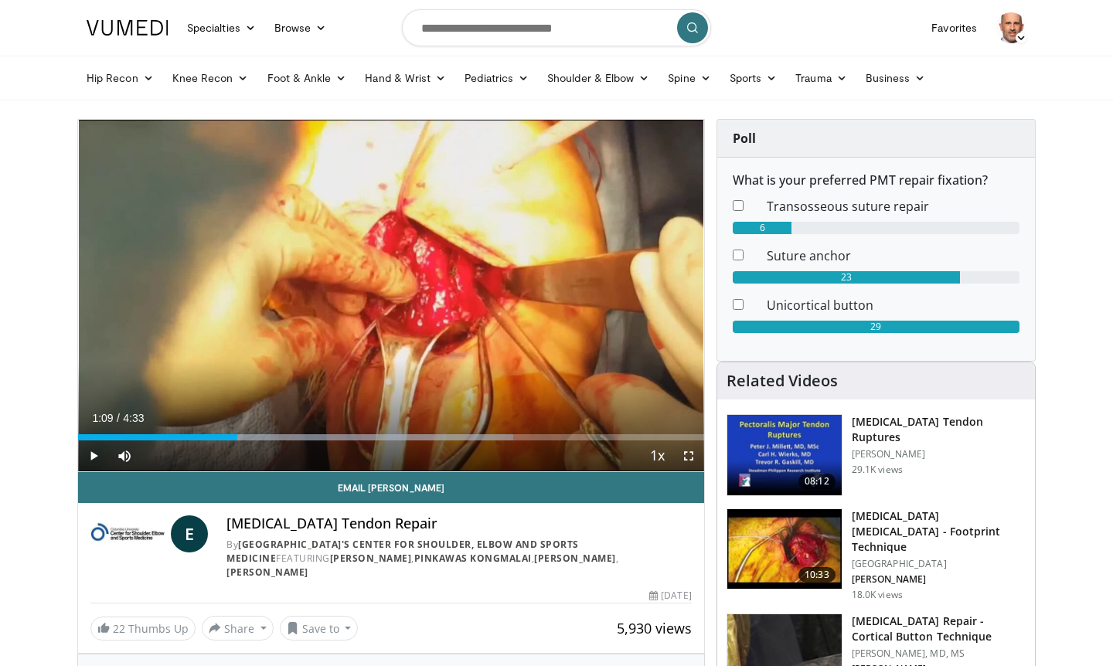
click at [94, 454] on span "Video Player" at bounding box center [93, 456] width 31 height 31
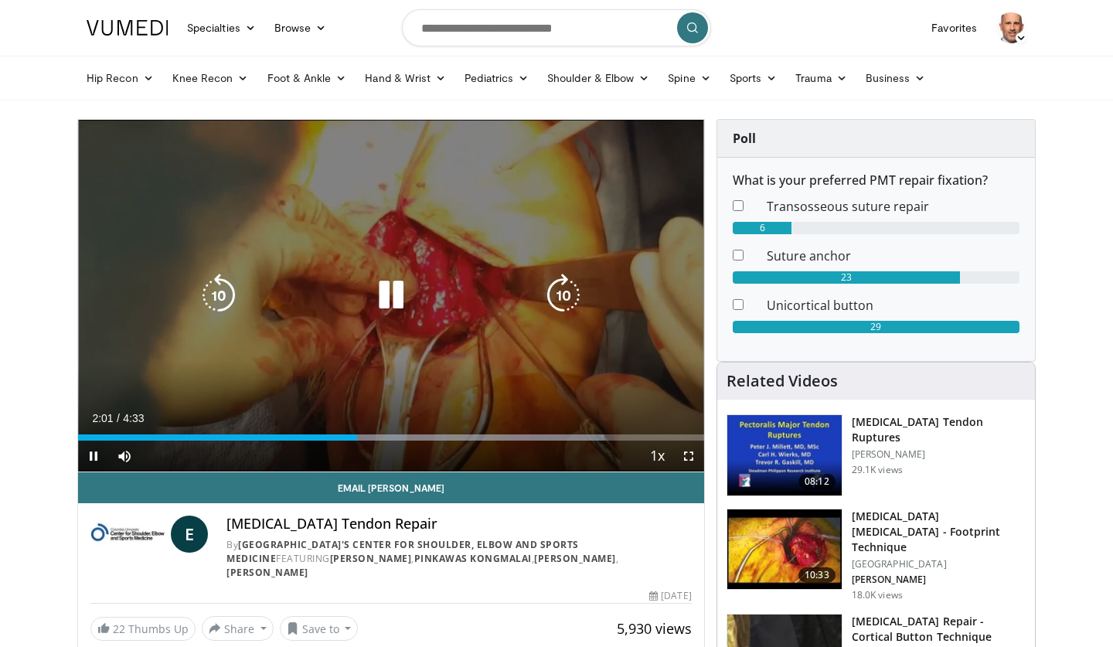
click at [396, 296] on icon "Video Player" at bounding box center [390, 295] width 43 height 43
